Goal: Communication & Community: Answer question/provide support

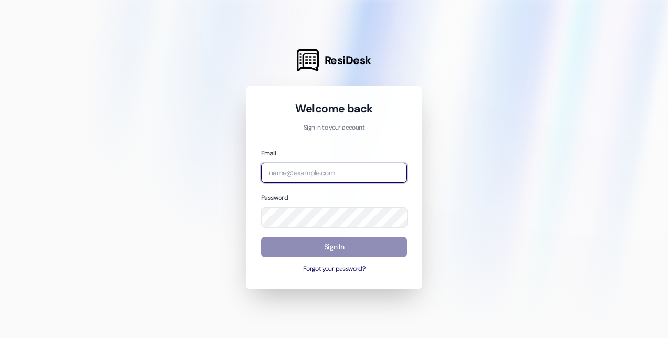
type input "[EMAIL_ADDRESS][DOMAIN_NAME]"
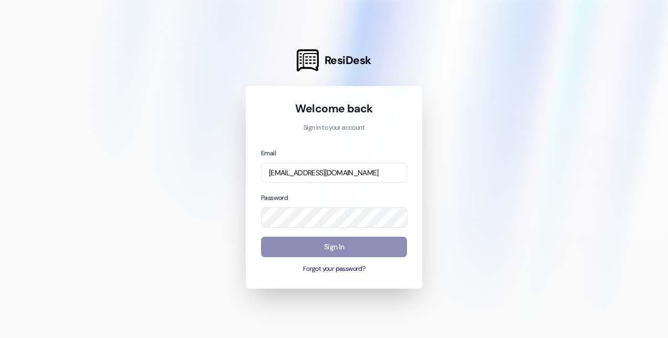
click at [282, 249] on button "Sign In" at bounding box center [334, 247] width 146 height 20
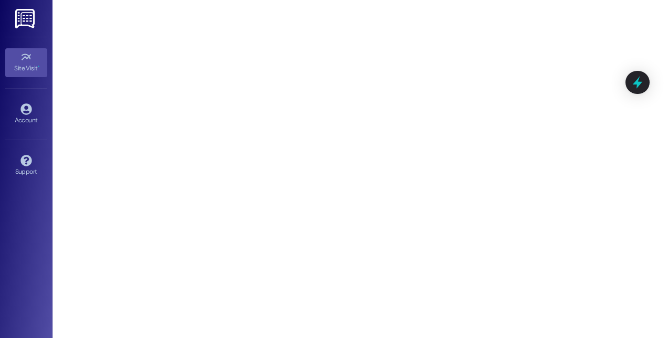
click at [16, 69] on div "Site Visit •" at bounding box center [26, 68] width 53 height 11
click at [34, 15] on img at bounding box center [26, 18] width 22 height 19
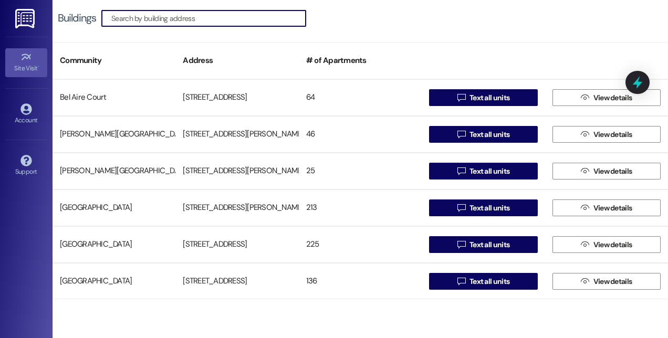
click at [27, 61] on icon at bounding box center [26, 57] width 12 height 12
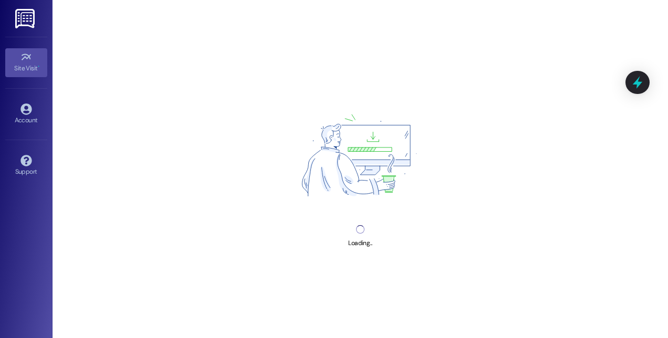
click at [15, 77] on div "Site Visit • Go to Site Visit" at bounding box center [26, 62] width 42 height 51
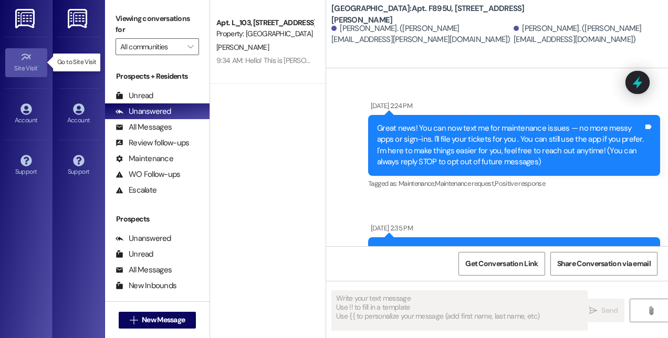
click at [29, 58] on icon at bounding box center [25, 57] width 9 height 6
type textarea "Fetching suggested responses. Please feel free to read through the conversation…"
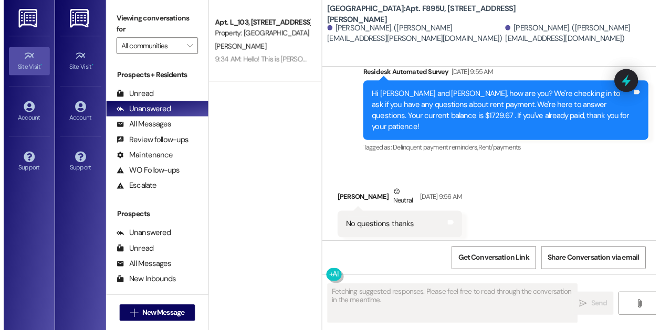
scroll to position [5499, 0]
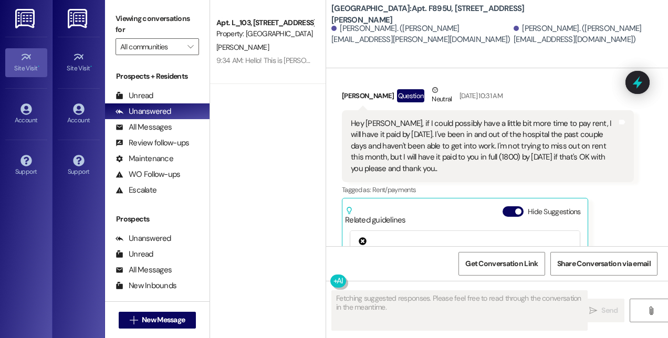
click at [30, 17] on img at bounding box center [26, 18] width 22 height 19
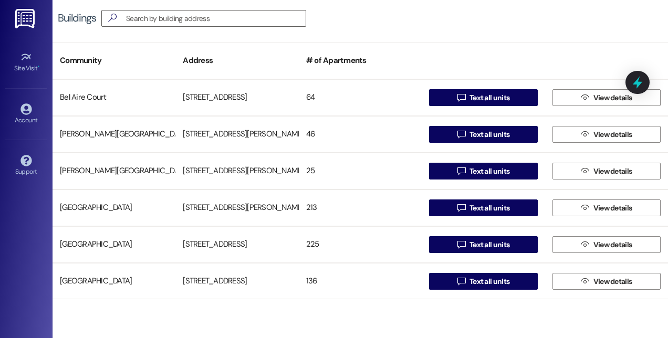
click at [26, 15] on img at bounding box center [26, 18] width 22 height 19
click at [18, 55] on link "Site Visit •" at bounding box center [26, 62] width 42 height 28
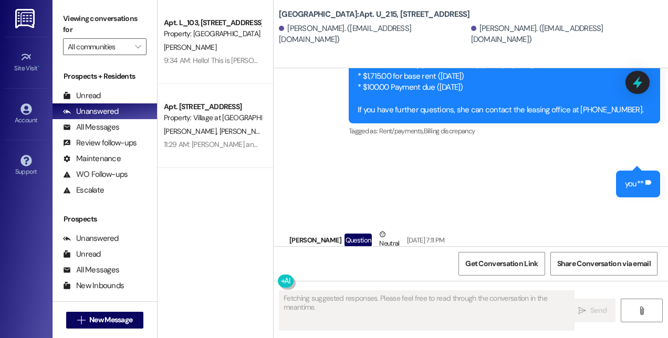
scroll to position [7080, 0]
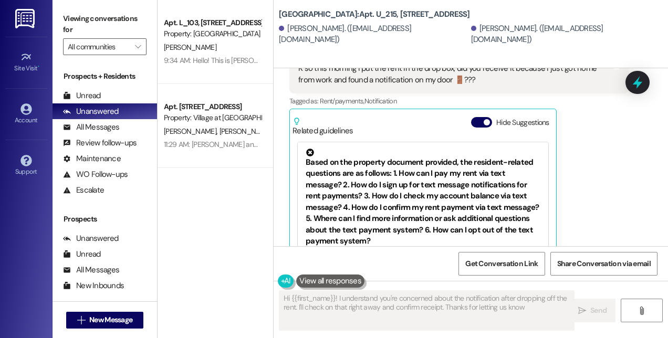
type textarea "Hi {{first_name}}! I understand you're concerned about the notification after d…"
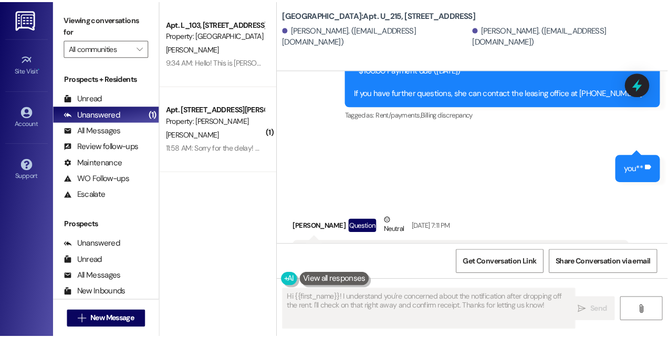
scroll to position [6934, 0]
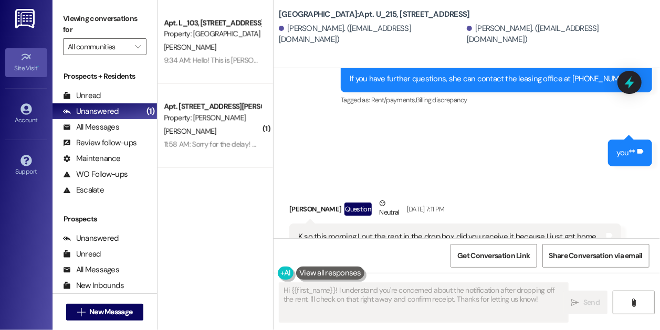
click at [34, 59] on link "Site Visit •" at bounding box center [26, 62] width 42 height 28
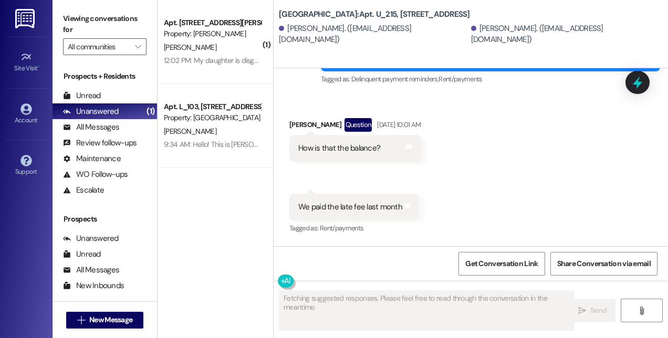
scroll to position [7080, 0]
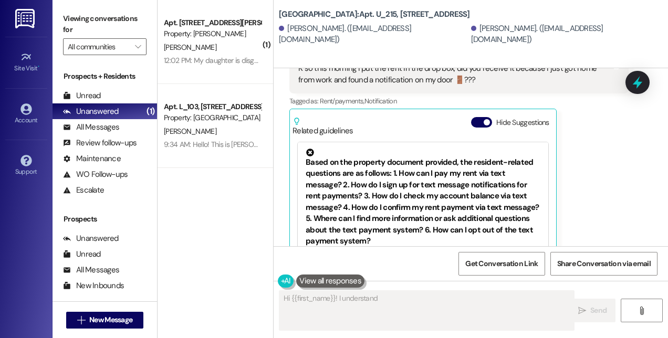
type textarea "Hi {{first_name}}! I understand you're"
click at [35, 26] on img at bounding box center [26, 18] width 22 height 19
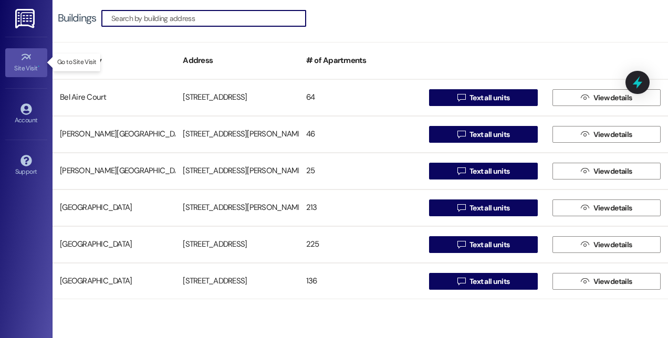
click at [33, 69] on div "Site Visit •" at bounding box center [26, 68] width 53 height 11
click at [29, 56] on icon at bounding box center [25, 57] width 9 height 6
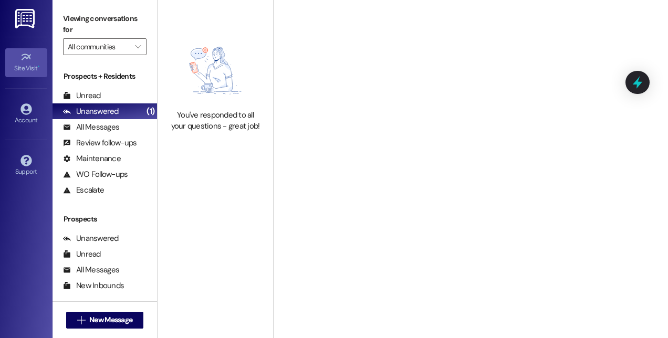
click at [32, 64] on div "Site Visit •" at bounding box center [26, 68] width 53 height 11
